Goal: Task Accomplishment & Management: Manage account settings

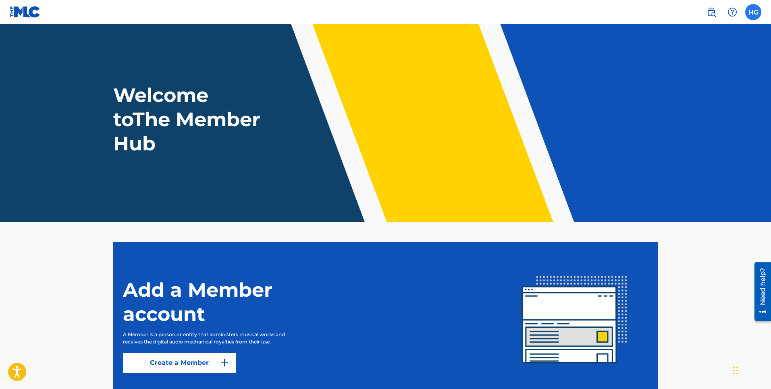
click at [750, 14] on div "HG HG Henry Gomez paprikakob101@gmail.com Notification Preferences Profile Log …" at bounding box center [753, 12] width 16 height 16
click at [750, 14] on label at bounding box center [753, 12] width 16 height 16
click at [753, 12] on input "HG Henry Gomez paprikakob101@gmail.com Notification Preferences Profile Log out" at bounding box center [753, 12] width 0 height 0
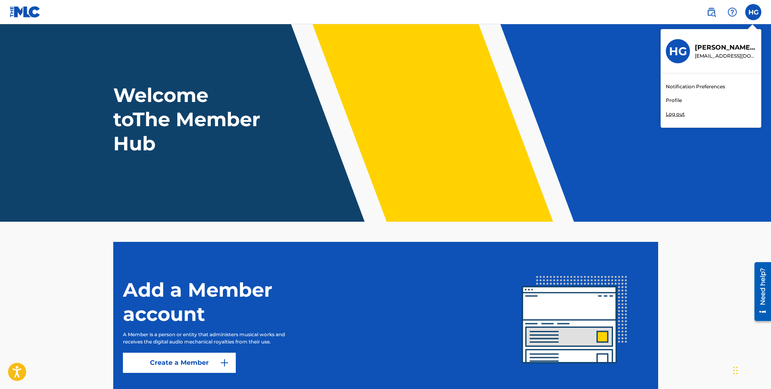
click at [676, 99] on link "Profile" at bounding box center [674, 100] width 16 height 7
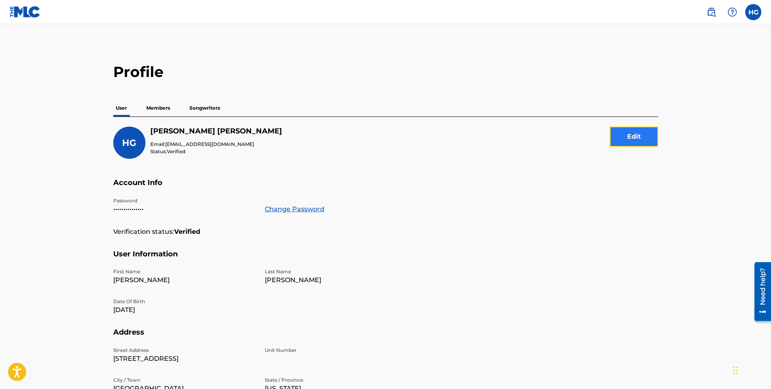
click at [625, 135] on button "Edit" at bounding box center [634, 137] width 48 height 20
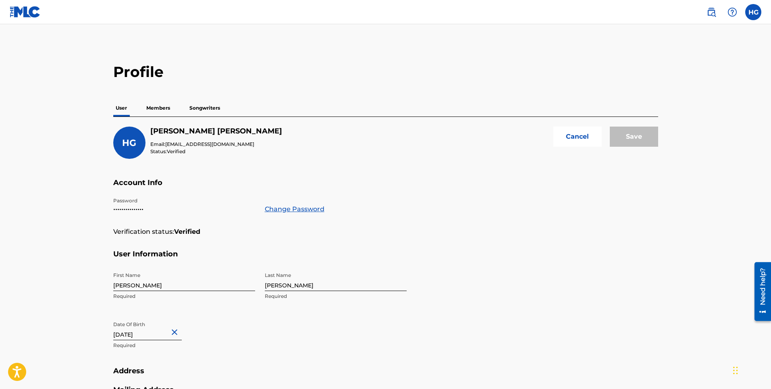
click at [156, 110] on p "Members" at bounding box center [158, 108] width 29 height 17
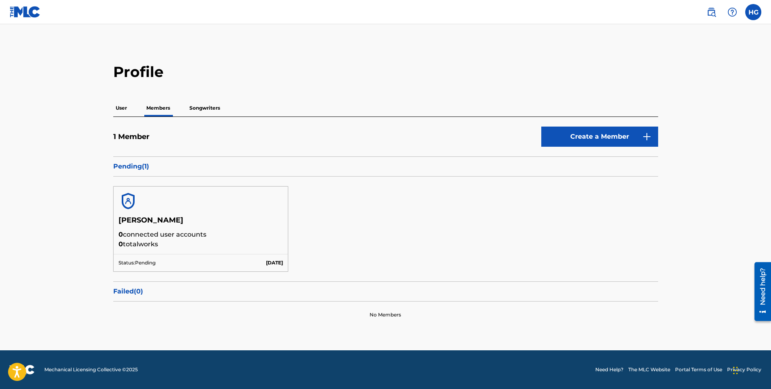
drag, startPoint x: 277, startPoint y: 259, endPoint x: 271, endPoint y: 259, distance: 6.0
click at [274, 259] on p "Sep 29 2025" at bounding box center [274, 262] width 17 height 7
click at [99, 217] on main "Profile User Members Songwriters 1 Member Create a Member Pending ( 1 ) Henry G…" at bounding box center [385, 187] width 771 height 326
drag, startPoint x: 141, startPoint y: 216, endPoint x: 135, endPoint y: 210, distance: 8.0
click at [137, 212] on div "Henry Gomez 0 connected user accounts 0 total works Status: Pending Sep 29 2025" at bounding box center [200, 228] width 175 height 85
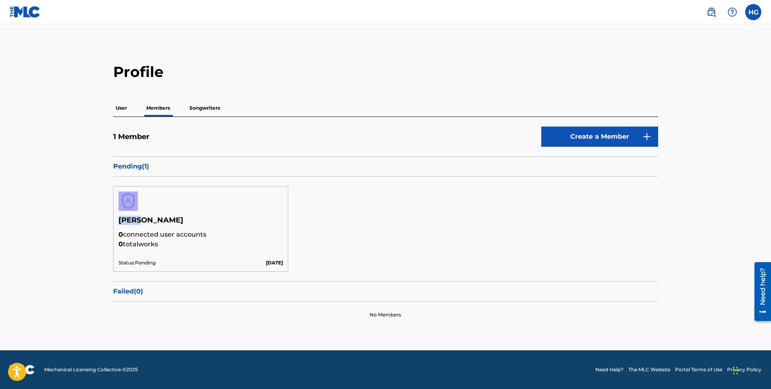
drag, startPoint x: 135, startPoint y: 210, endPoint x: 125, endPoint y: 199, distance: 15.1
click at [125, 199] on img at bounding box center [127, 200] width 19 height 19
click at [208, 110] on p "Songwriters" at bounding box center [204, 108] width 35 height 17
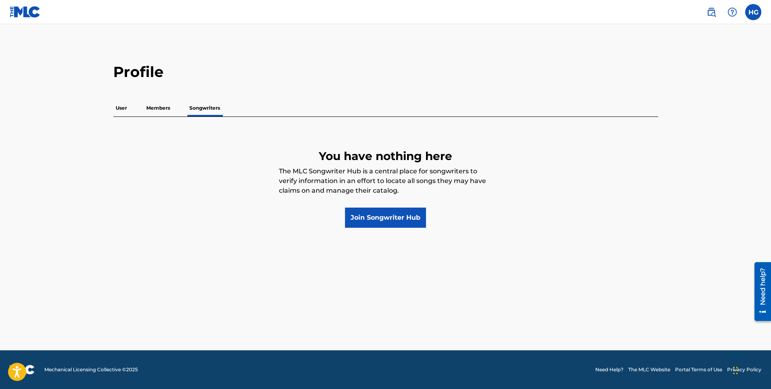
click at [763, 291] on div "Need help?" at bounding box center [762, 286] width 11 height 37
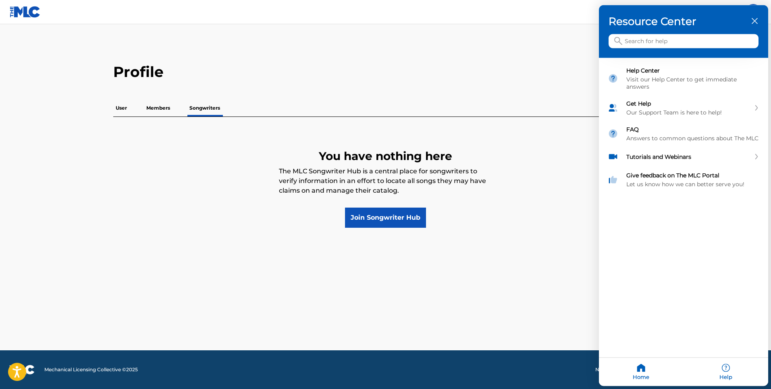
click at [659, 44] on input "Search for help" at bounding box center [684, 41] width 150 height 14
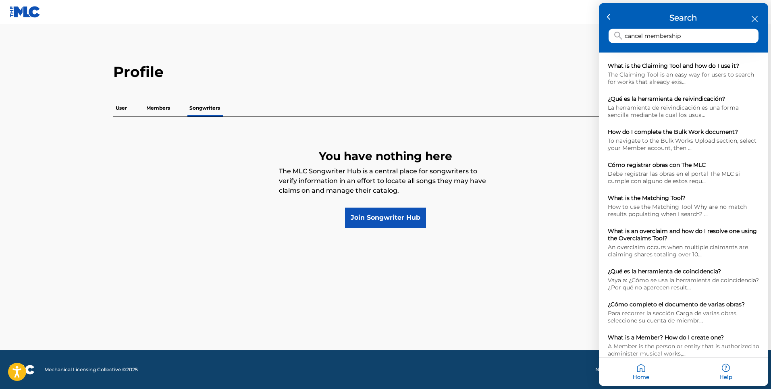
type input "cancel membership"
click at [473, 85] on div at bounding box center [385, 194] width 771 height 389
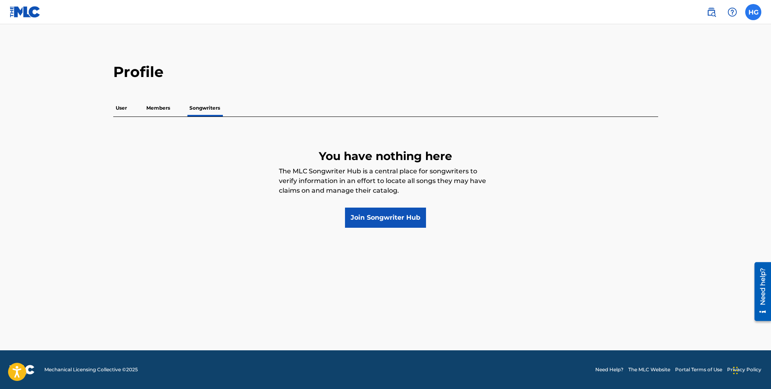
click at [755, 12] on label at bounding box center [753, 12] width 16 height 16
click at [753, 12] on input "HG Henry Gomez paprikakob101@gmail.com Notification Preferences Profile Log out" at bounding box center [753, 12] width 0 height 0
click at [680, 87] on link "Notification Preferences" at bounding box center [695, 86] width 59 height 7
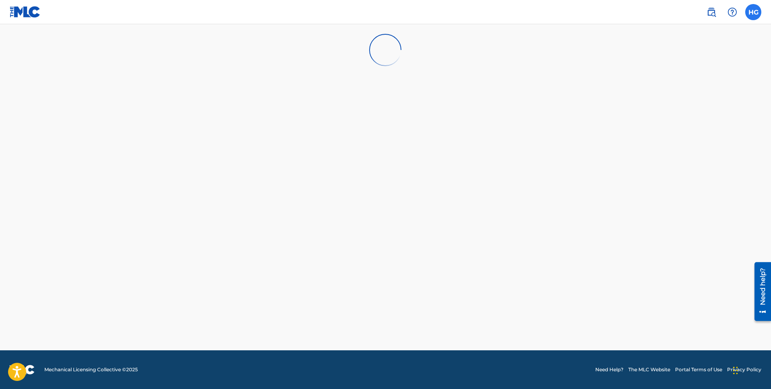
click at [752, 11] on label at bounding box center [753, 12] width 16 height 16
click at [753, 12] on input "HG Henry Gomez paprikakob101@gmail.com Notification Preferences Profile Log out" at bounding box center [753, 12] width 0 height 0
click at [720, 49] on p "Henry Gomez" at bounding box center [725, 48] width 61 height 10
click at [753, 12] on input "HG Henry Gomez paprikakob101@gmail.com Notification Preferences Profile Log out" at bounding box center [753, 12] width 0 height 0
click at [682, 53] on h3 "HG" at bounding box center [678, 51] width 18 height 14
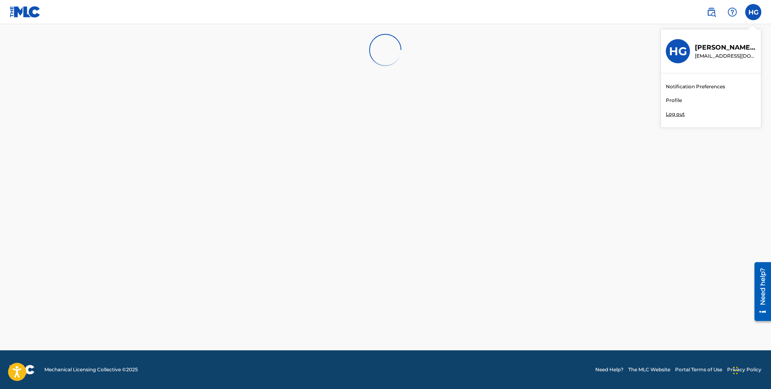
click at [753, 12] on input "HG Henry Gomez paprikakob101@gmail.com Notification Preferences Profile Log out" at bounding box center [753, 12] width 0 height 0
click at [682, 53] on h3 "HG" at bounding box center [678, 51] width 18 height 14
click at [753, 12] on input "HG Henry Gomez paprikakob101@gmail.com Notification Preferences Profile Log out" at bounding box center [753, 12] width 0 height 0
click at [675, 101] on link "Profile" at bounding box center [674, 100] width 16 height 7
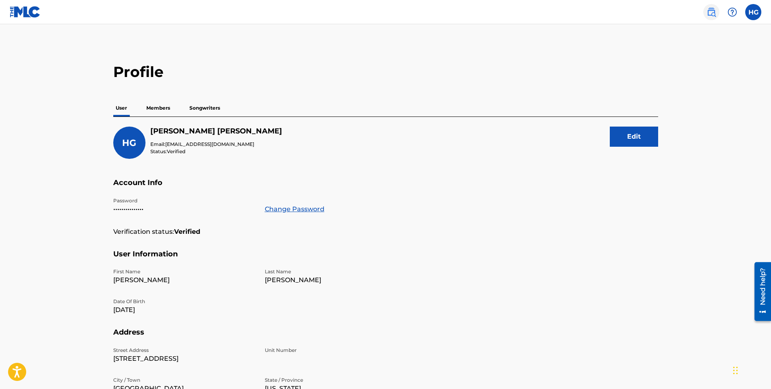
click at [714, 12] on img at bounding box center [711, 12] width 10 height 10
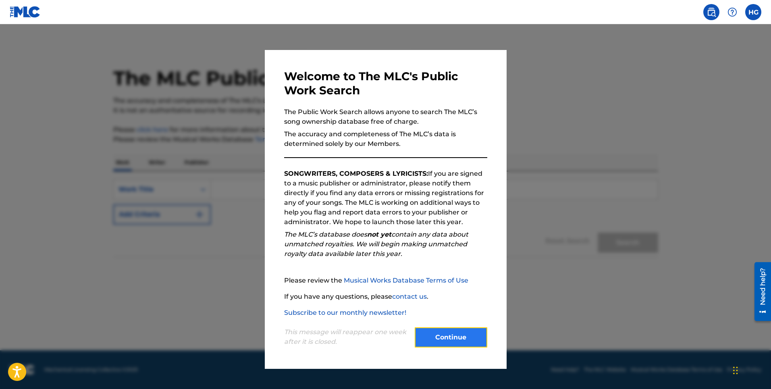
click at [460, 342] on button "Continue" at bounding box center [451, 337] width 73 height 20
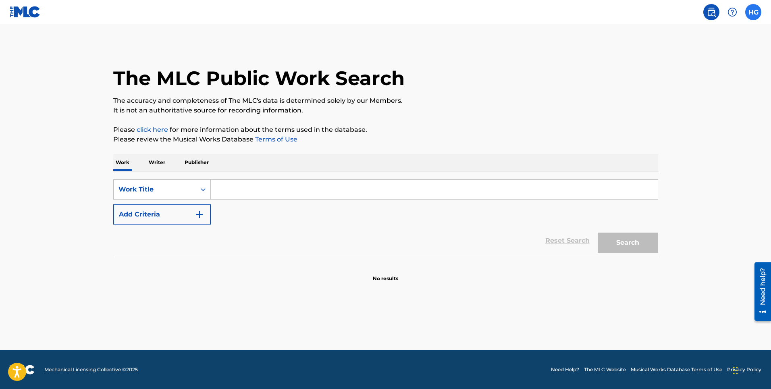
click at [754, 12] on label at bounding box center [753, 12] width 16 height 16
click at [753, 12] on input "HG Henry Gomez paprikakob101@gmail.com Notification Preferences Profile Log out" at bounding box center [753, 12] width 0 height 0
click at [674, 88] on link "Notification Preferences" at bounding box center [695, 86] width 59 height 7
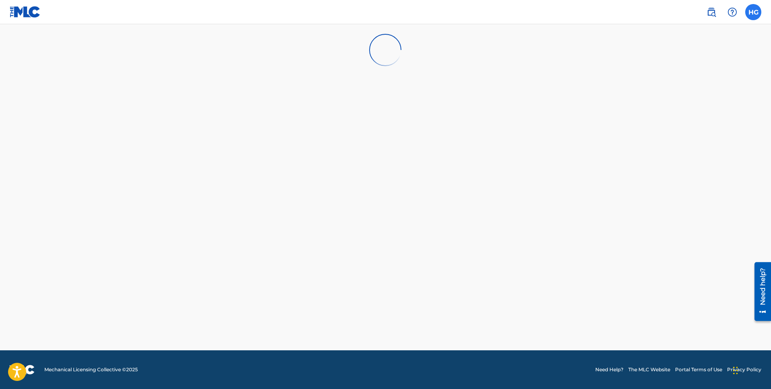
click at [755, 15] on label at bounding box center [753, 12] width 16 height 16
click at [753, 12] on input "HG Henry Gomez paprikakob101@gmail.com Notification Preferences Profile Log out" at bounding box center [753, 12] width 0 height 0
click at [676, 99] on link "Profile" at bounding box center [674, 100] width 16 height 7
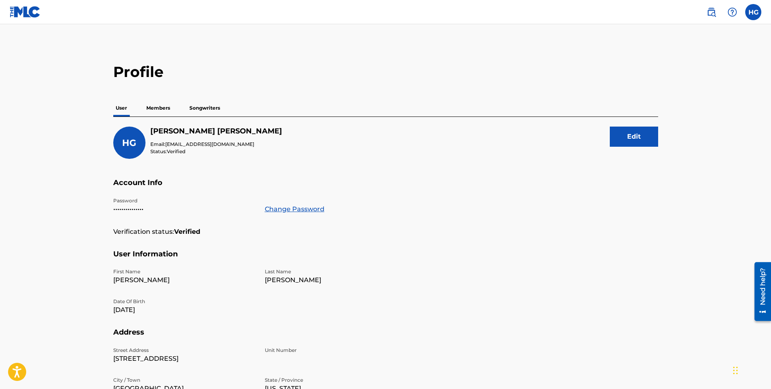
click at [158, 115] on p "Members" at bounding box center [158, 108] width 29 height 17
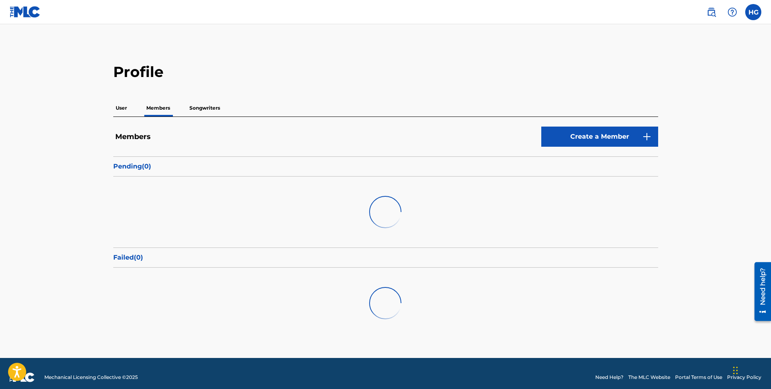
click at [158, 107] on p "Members" at bounding box center [158, 108] width 29 height 17
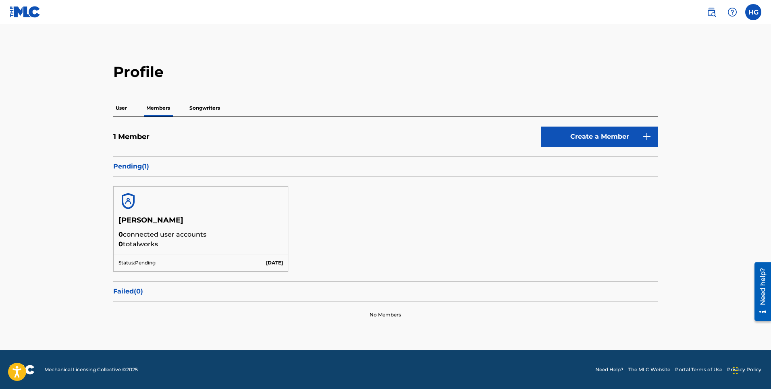
click at [129, 136] on h5 "1 Member" at bounding box center [131, 136] width 36 height 9
click at [141, 166] on p "Pending ( 1 )" at bounding box center [385, 167] width 545 height 10
click at [386, 324] on div "No Members" at bounding box center [385, 314] width 545 height 27
click at [608, 370] on link "Need Help?" at bounding box center [609, 369] width 28 height 7
